Goal: Task Accomplishment & Management: Manage account settings

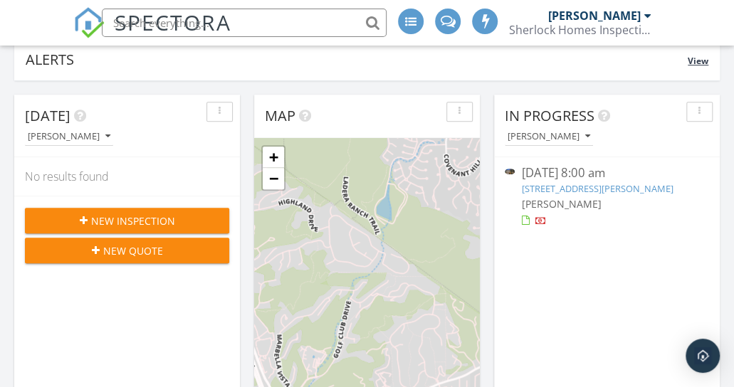
scroll to position [199, 0]
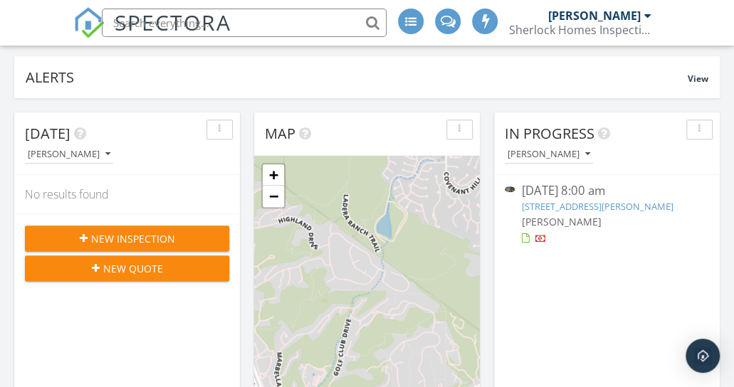
click at [586, 206] on link "54 Harrison, Irvine, CA 92618" at bounding box center [598, 206] width 152 height 13
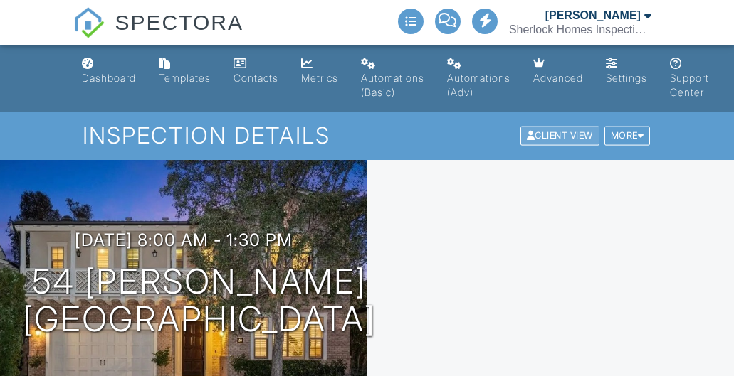
click at [531, 137] on div "Client View" at bounding box center [559, 136] width 79 height 19
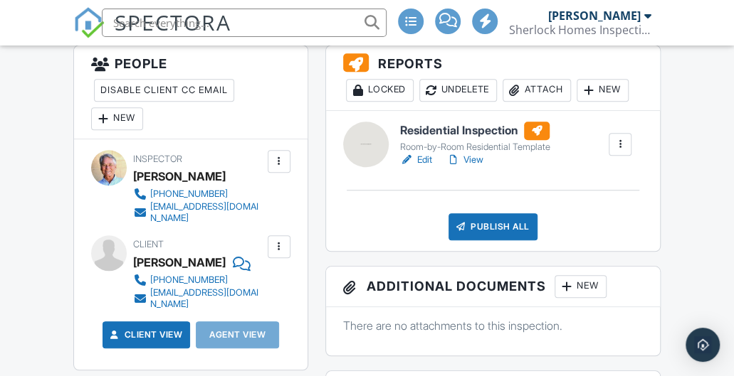
scroll to position [427, 0]
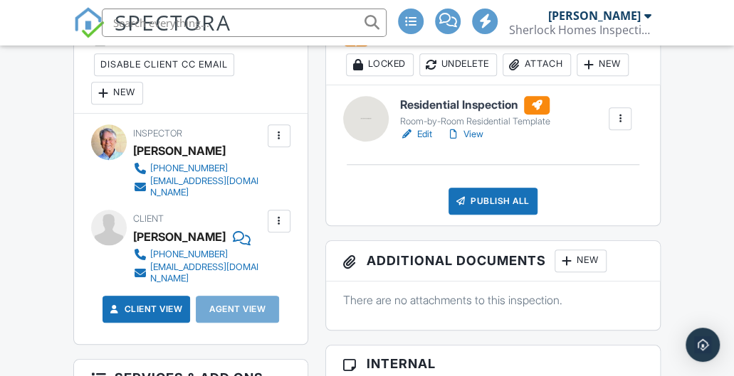
click at [421, 132] on link "Edit" at bounding box center [416, 134] width 32 height 14
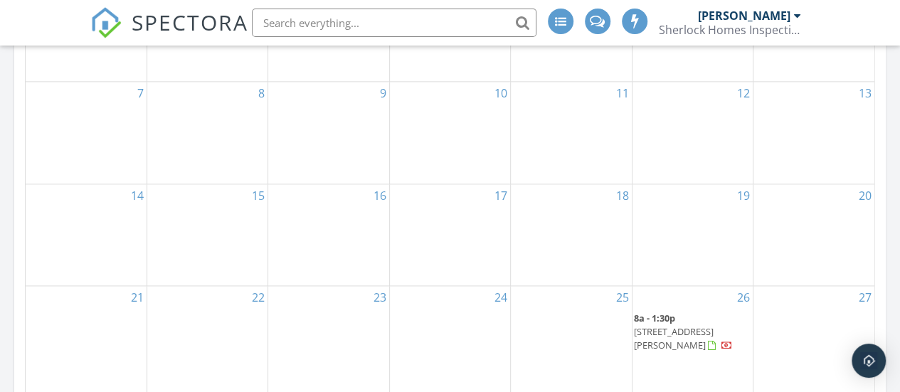
scroll to position [882, 0]
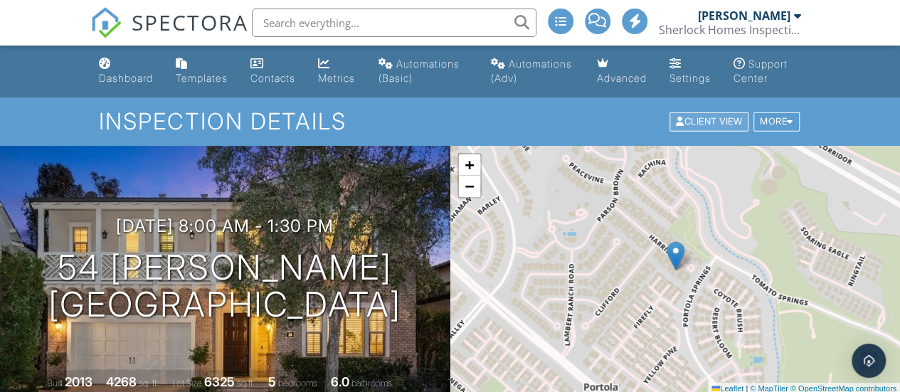
click at [707, 132] on div "Client View" at bounding box center [709, 121] width 79 height 19
click at [781, 132] on div "More" at bounding box center [777, 121] width 46 height 19
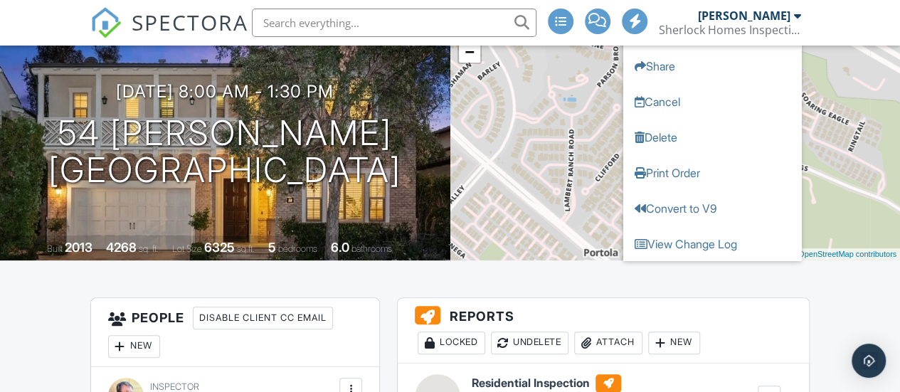
scroll to position [166, 0]
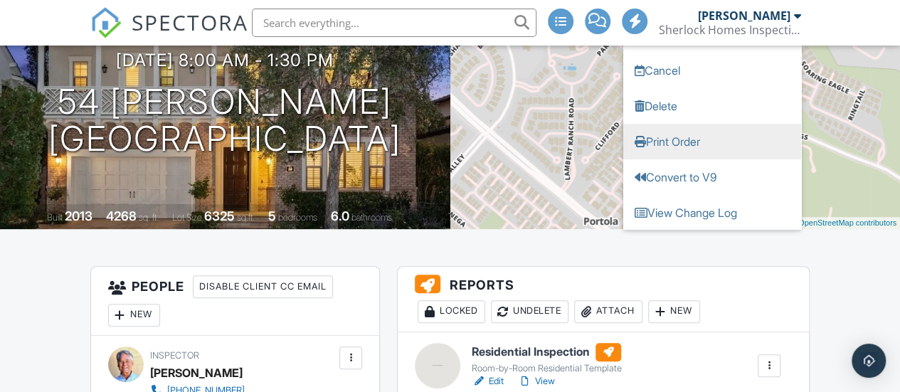
click at [690, 155] on link "Print Order" at bounding box center [712, 142] width 178 height 36
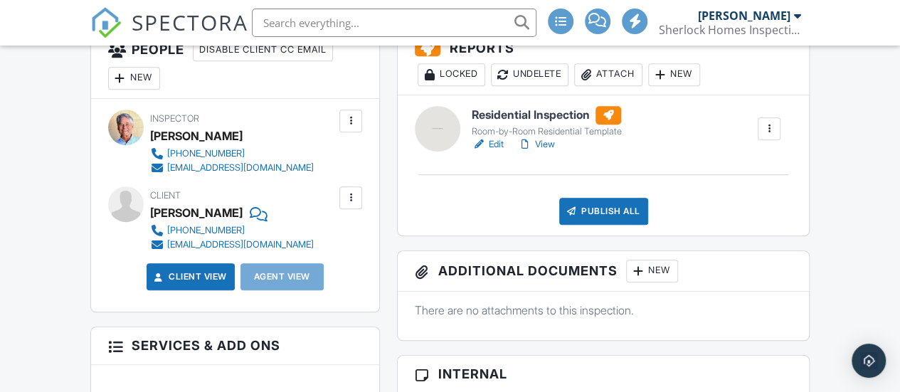
scroll to position [403, 0]
click at [526, 152] on div at bounding box center [525, 144] width 14 height 14
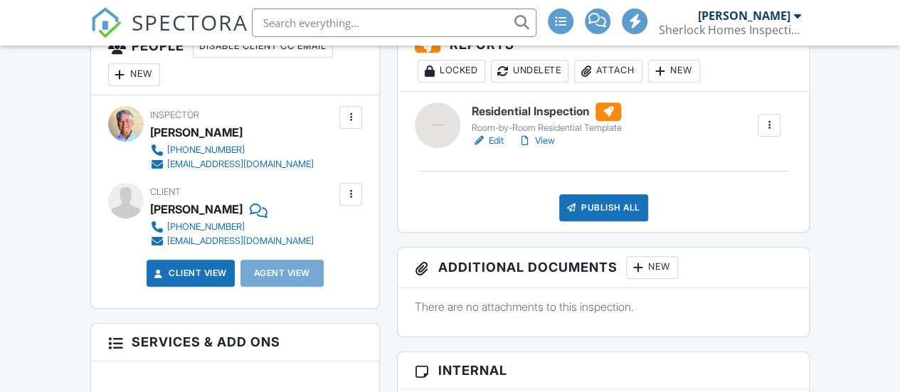
scroll to position [403, 0]
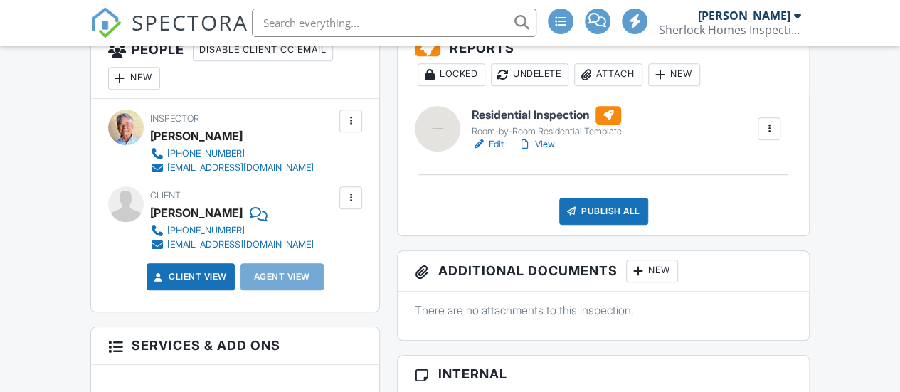
click at [762, 225] on div "Publish All Checking report completion" at bounding box center [603, 211] width 377 height 27
click at [139, 90] on div "New" at bounding box center [134, 78] width 52 height 23
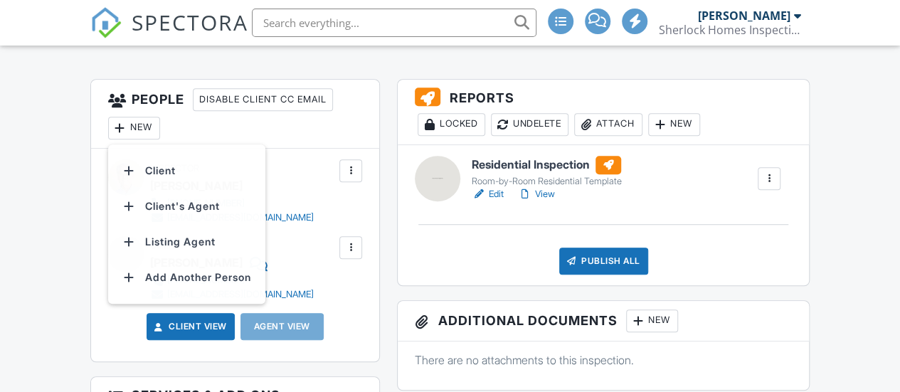
scroll to position [0, 0]
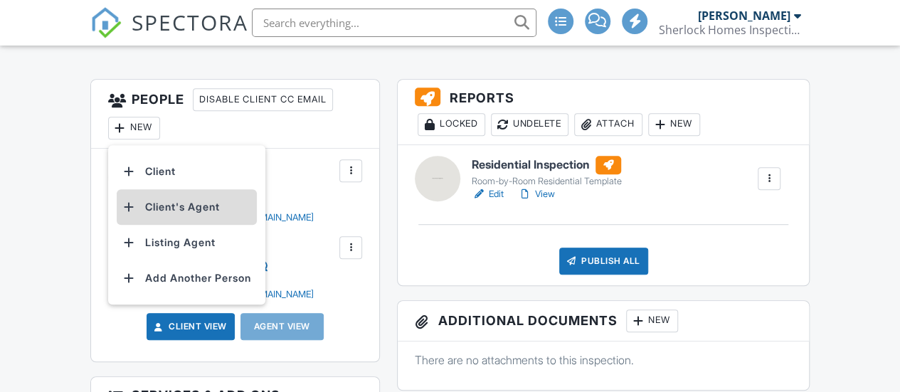
click at [189, 225] on li "Client's Agent" at bounding box center [187, 207] width 140 height 36
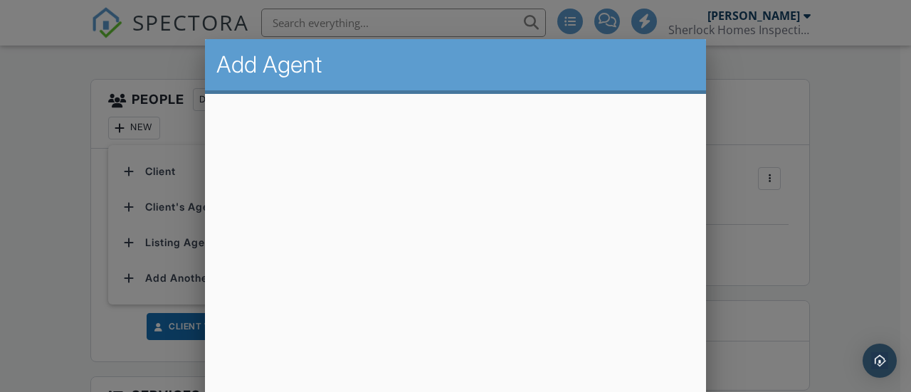
click at [817, 129] on div at bounding box center [455, 174] width 911 height 490
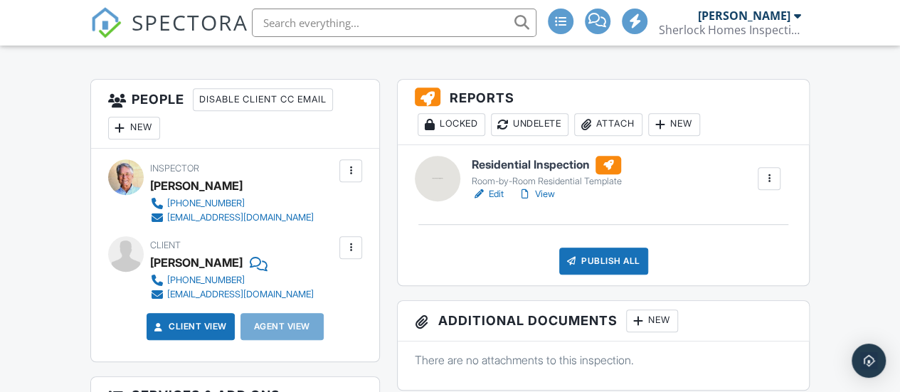
click at [287, 340] on div "Agent View" at bounding box center [282, 326] width 83 height 27
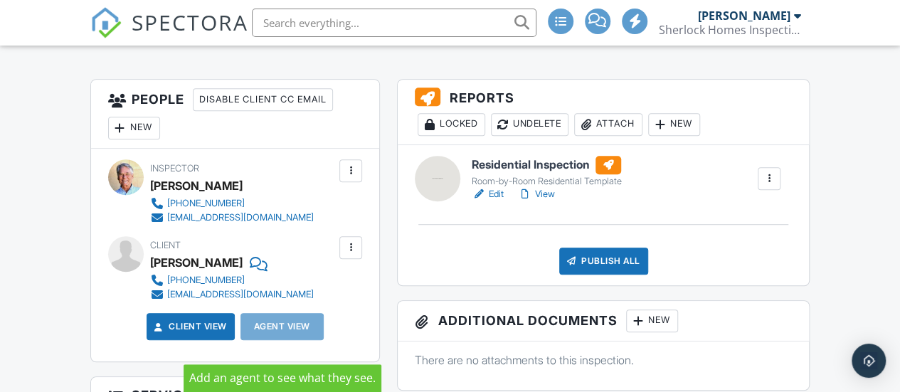
click at [288, 338] on div "Agent View" at bounding box center [282, 326] width 83 height 27
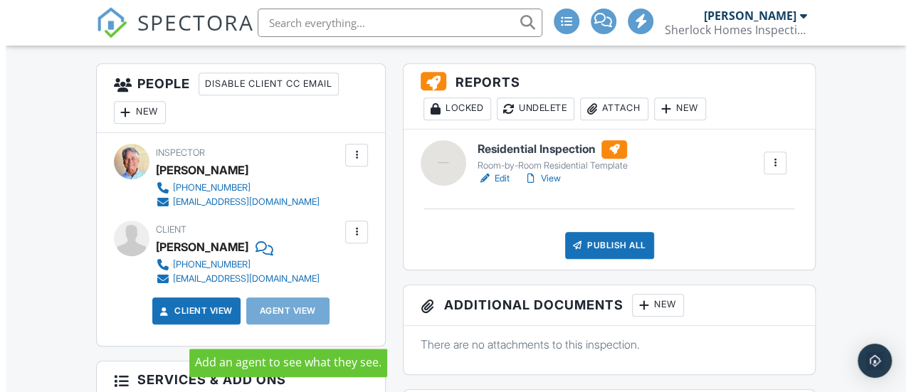
scroll to position [366, 0]
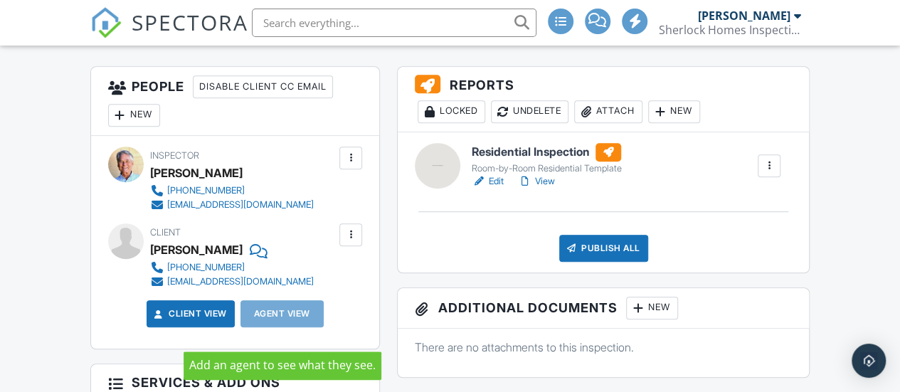
click at [138, 127] on div "New" at bounding box center [134, 115] width 52 height 23
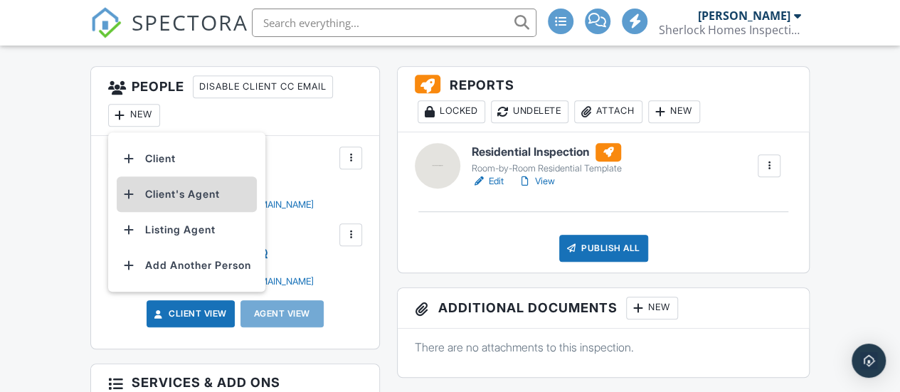
click at [160, 206] on li "Client's Agent" at bounding box center [187, 194] width 140 height 36
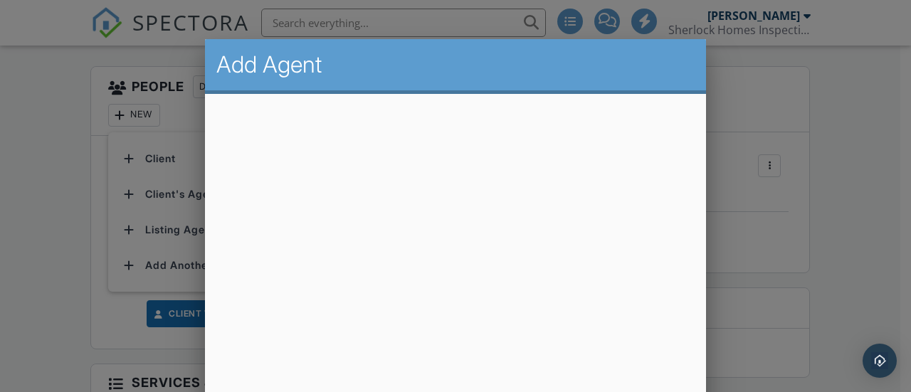
click at [96, 197] on div at bounding box center [455, 174] width 911 height 490
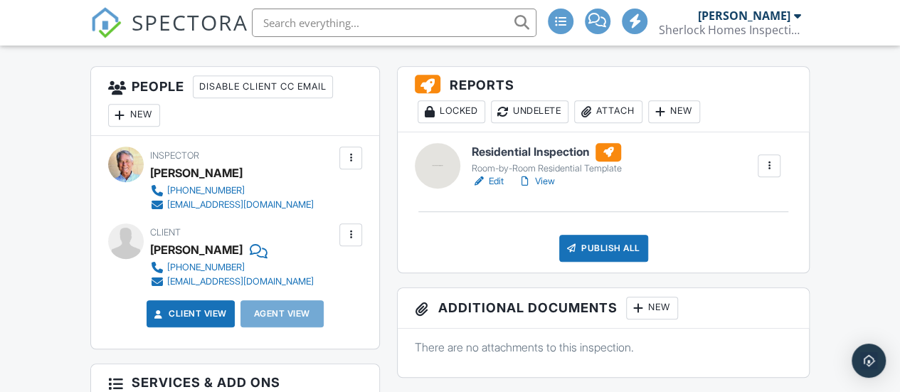
click at [611, 262] on div "Publish All" at bounding box center [603, 248] width 89 height 27
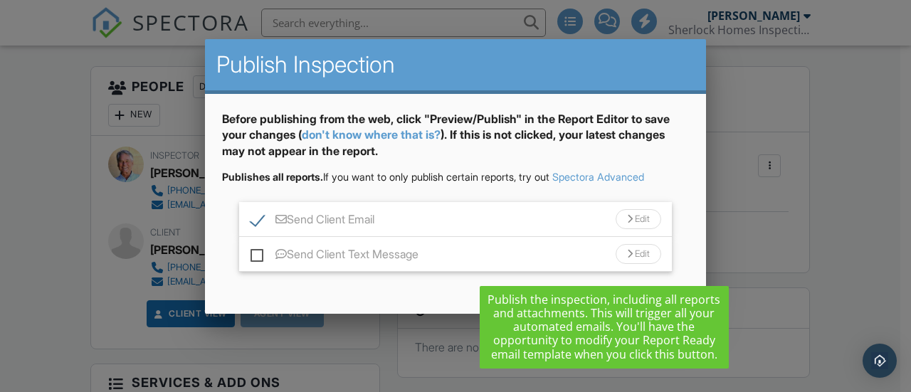
click at [265, 260] on label "Send Client Text Message" at bounding box center [334, 257] width 168 height 18
click at [260, 252] on input "Send Client Text Message" at bounding box center [254, 247] width 9 height 9
click at [264, 259] on label "Send Client Text Message" at bounding box center [334, 257] width 168 height 18
checkbox input "false"
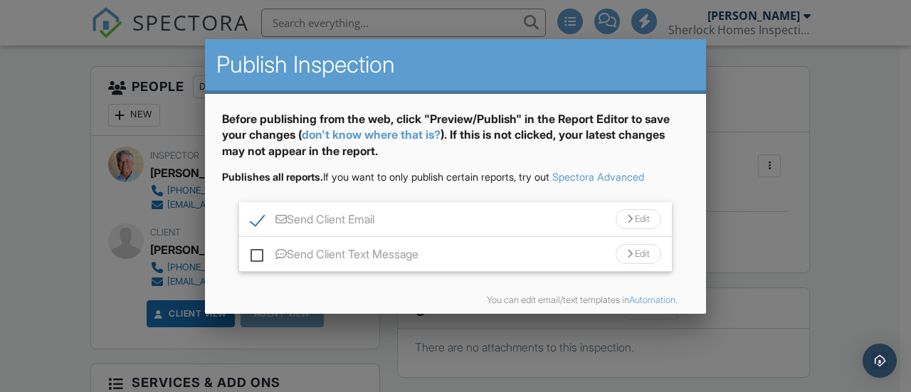
scroll to position [60, 0]
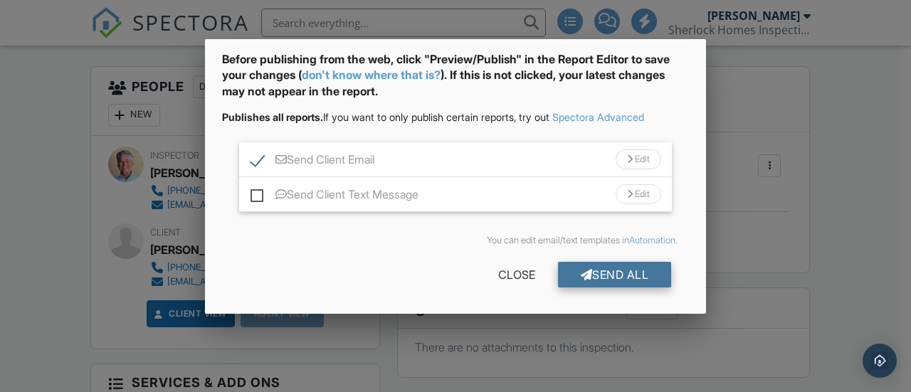
click at [622, 278] on div "Send All" at bounding box center [615, 275] width 114 height 26
